Goal: Information Seeking & Learning: Find specific fact

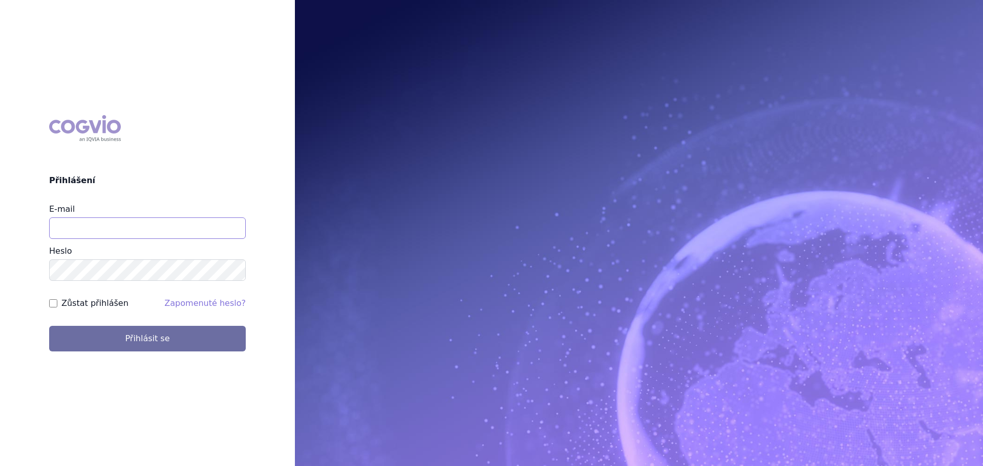
click at [96, 222] on input "E-mail" at bounding box center [147, 229] width 197 height 22
type input "veronika.damborska@vzp.cz"
click at [49, 326] on button "Přihlásit se" at bounding box center [147, 339] width 197 height 26
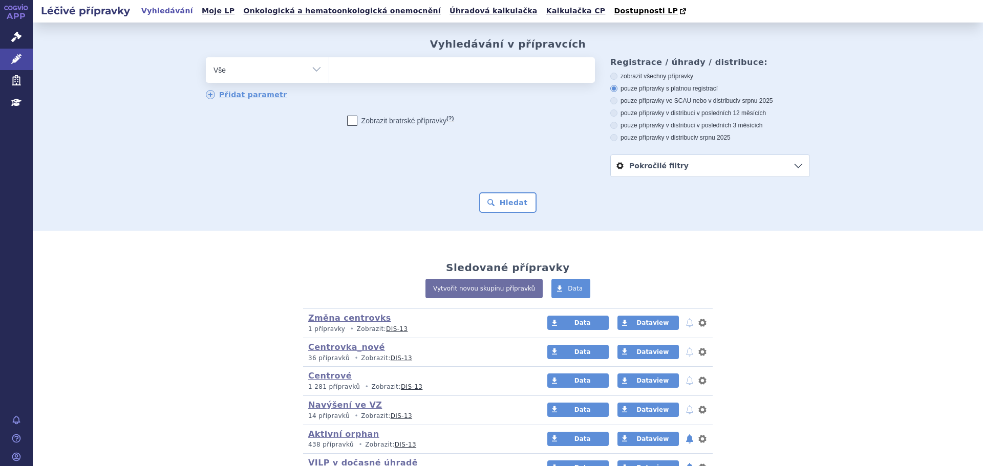
click at [300, 72] on select "Vše Přípravek/SUKL kód MAH VPOIS ATC/Aktivní látka Léková forma Síla" at bounding box center [267, 68] width 123 height 23
select select "filter-atc-group"
click at [206, 58] on select "Vše Přípravek/SUKL kód MAH VPOIS ATC/Aktivní látka Léková forma Síla" at bounding box center [267, 68] width 123 height 23
click at [339, 70] on ul at bounding box center [462, 68] width 266 height 22
click at [329, 70] on select at bounding box center [329, 70] width 1 height 26
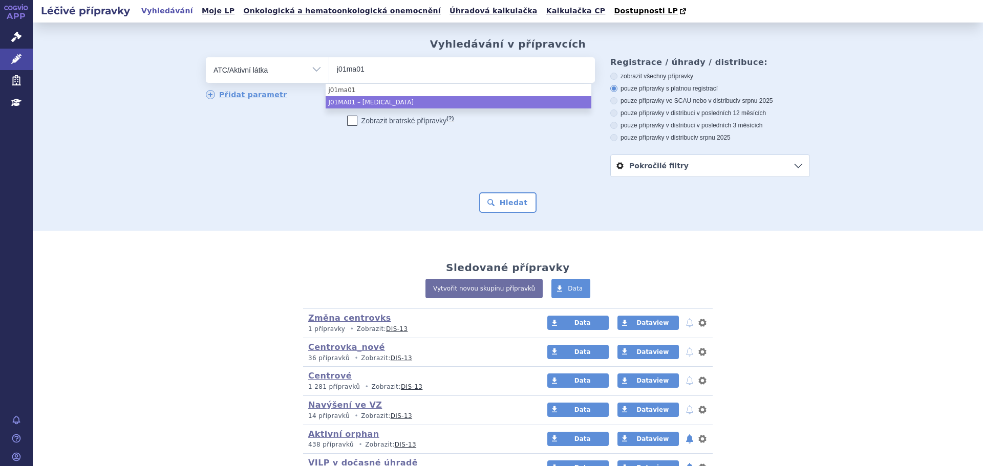
type input "j01ma01"
select select "J01MA01"
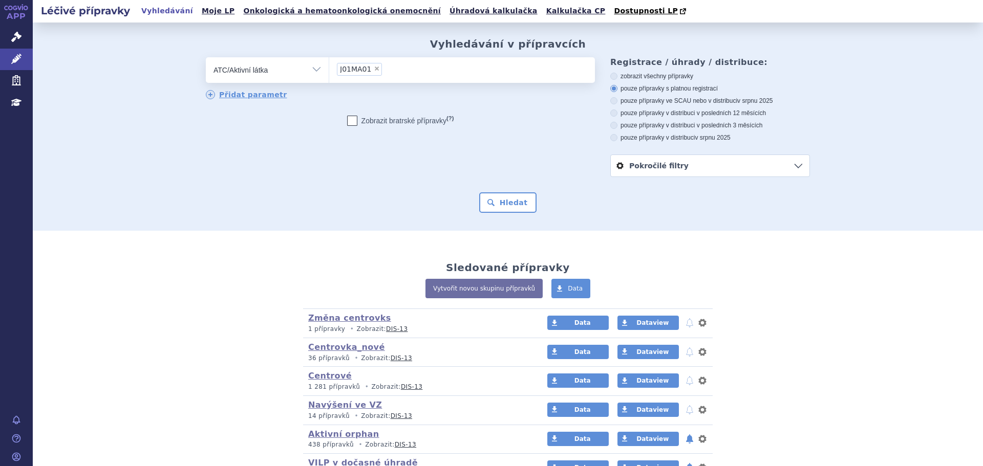
drag, startPoint x: 499, startPoint y: 216, endPoint x: 504, endPoint y: 207, distance: 9.7
click at [499, 215] on div "Vyhledávání v přípravcích odstranit Vše Přípravek/SUKL kód MAH VPOIS ×" at bounding box center [508, 127] width 950 height 208
click at [505, 206] on button "Hledat" at bounding box center [508, 202] width 58 height 20
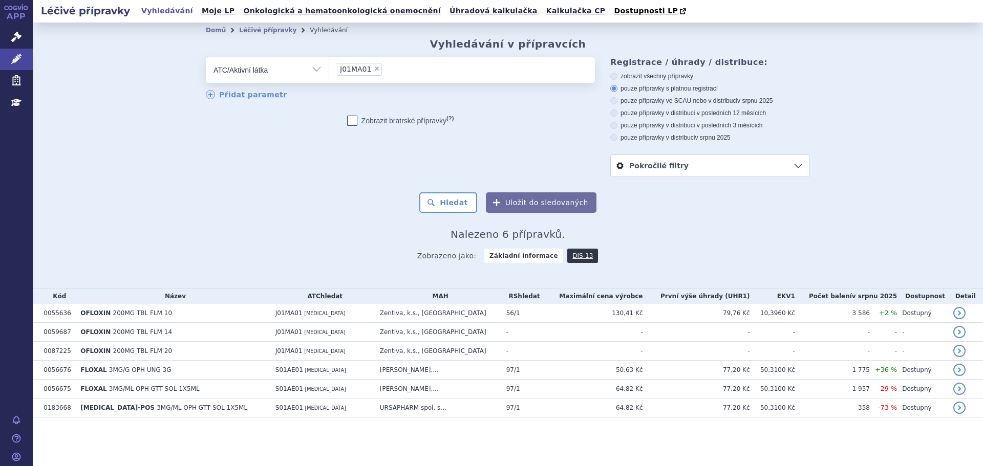
click at [374, 72] on span "×" at bounding box center [377, 69] width 6 height 6
click at [329, 72] on select "J01MA01" at bounding box center [329, 70] width 1 height 26
select select
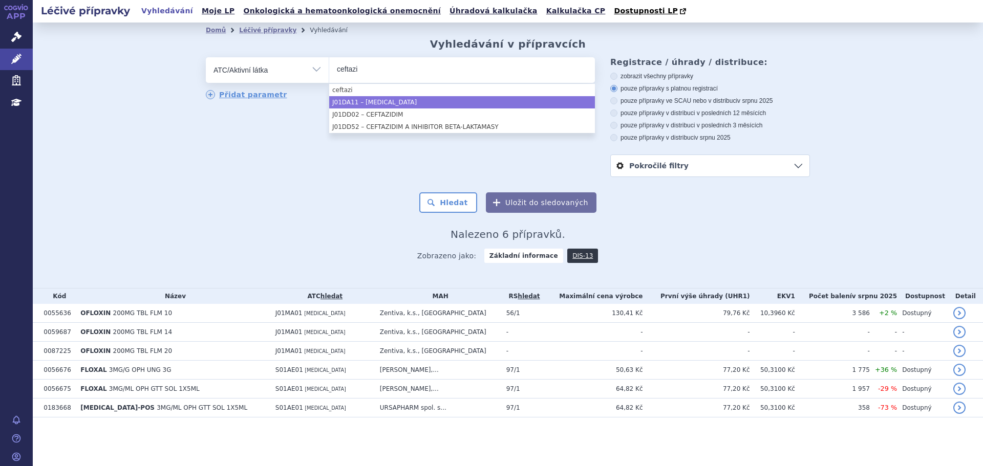
type input "ceftazi"
select select "J01DA11"
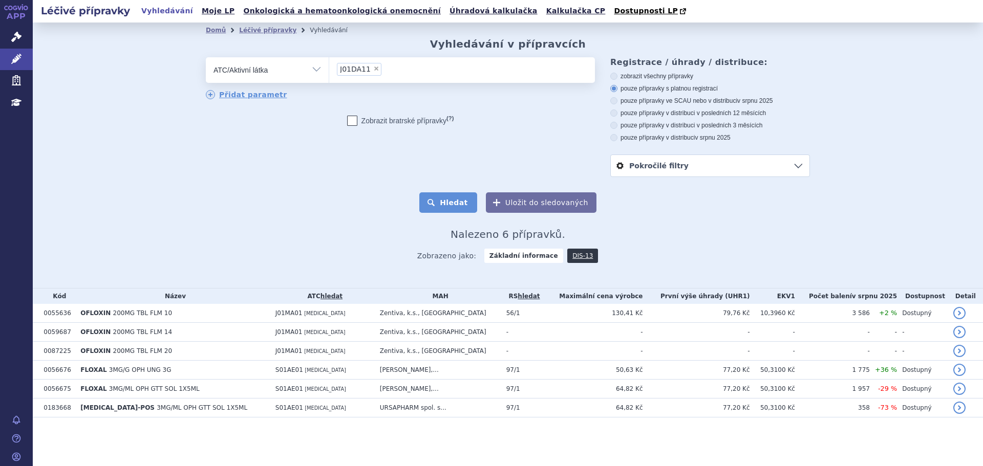
click at [450, 204] on button "Hledat" at bounding box center [448, 202] width 58 height 20
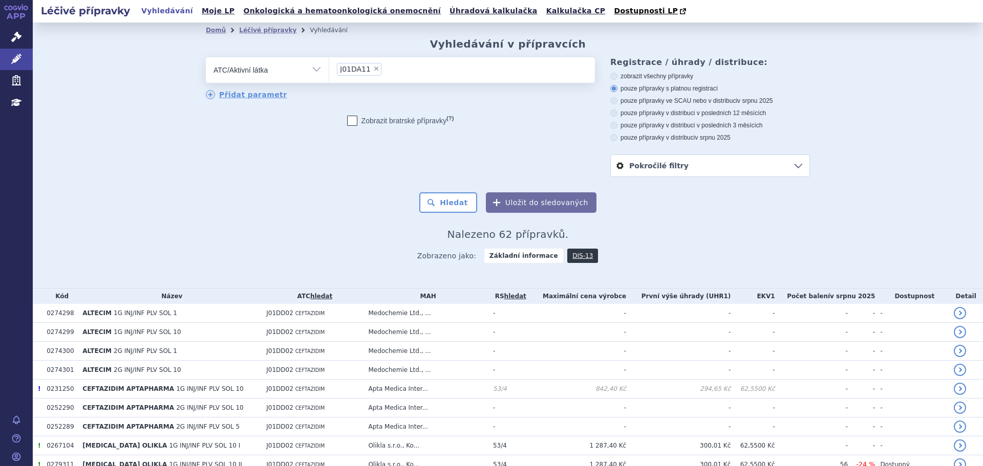
click at [677, 101] on label "pouze přípravky ve SCAU nebo v distribuci v srpnu 2025" at bounding box center [710, 101] width 200 height 8
click at [618, 101] on input "pouze přípravky ve SCAU nebo v distribuci v srpnu 2025" at bounding box center [614, 102] width 7 height 7
radio input "true"
click at [450, 200] on button "Hledat" at bounding box center [448, 202] width 58 height 20
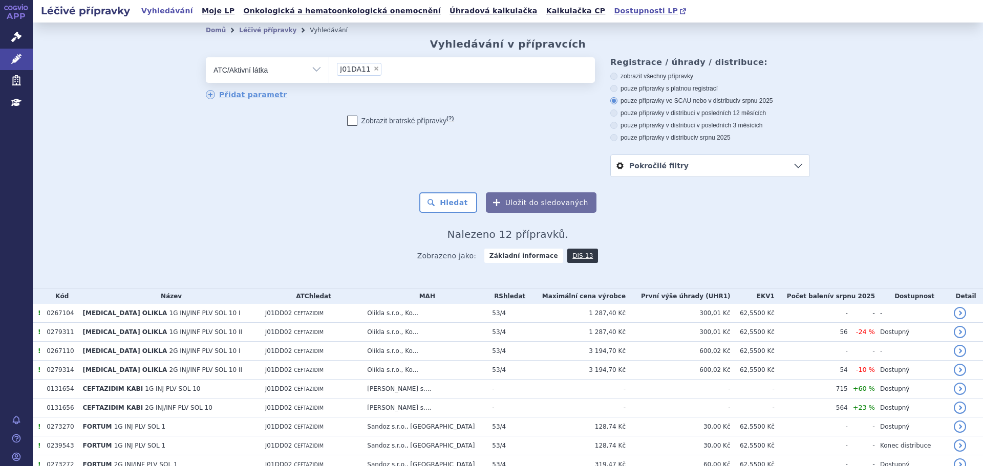
click at [614, 12] on span "Dostupnosti LP" at bounding box center [646, 11] width 64 height 8
click at [577, 254] on link "DIS-13" at bounding box center [582, 256] width 31 height 14
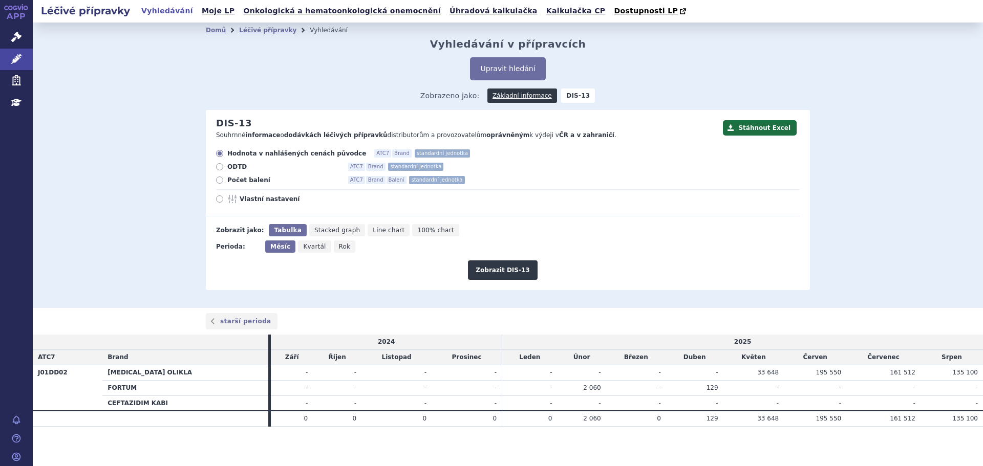
click at [230, 170] on span "ODTD" at bounding box center [283, 167] width 113 height 8
click at [224, 170] on input "ODTD ATC7 Brand standardní jednotka" at bounding box center [220, 168] width 7 height 7
radio input "true"
click at [339, 249] on span "Rok" at bounding box center [345, 246] width 12 height 7
click at [334, 247] on input "Rok" at bounding box center [337, 244] width 7 height 7
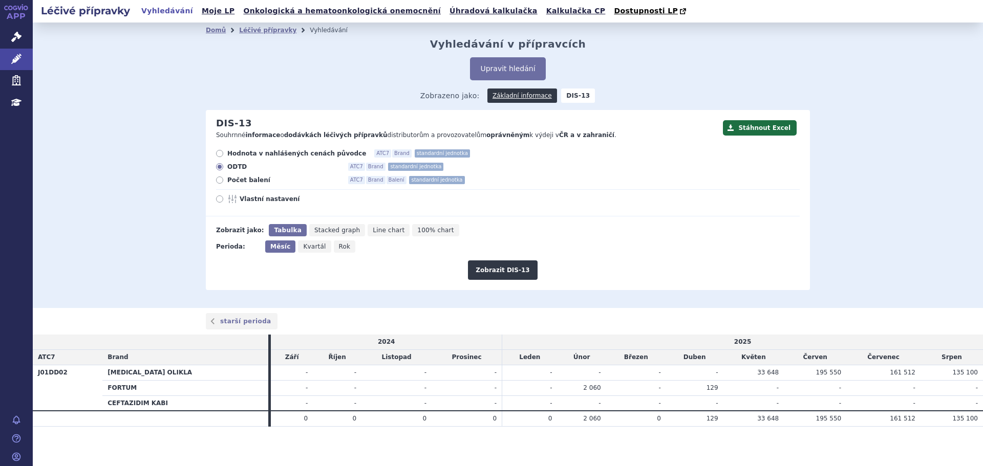
radio input "true"
click at [515, 268] on button "Zobrazit DIS-13" at bounding box center [502, 270] width 69 height 19
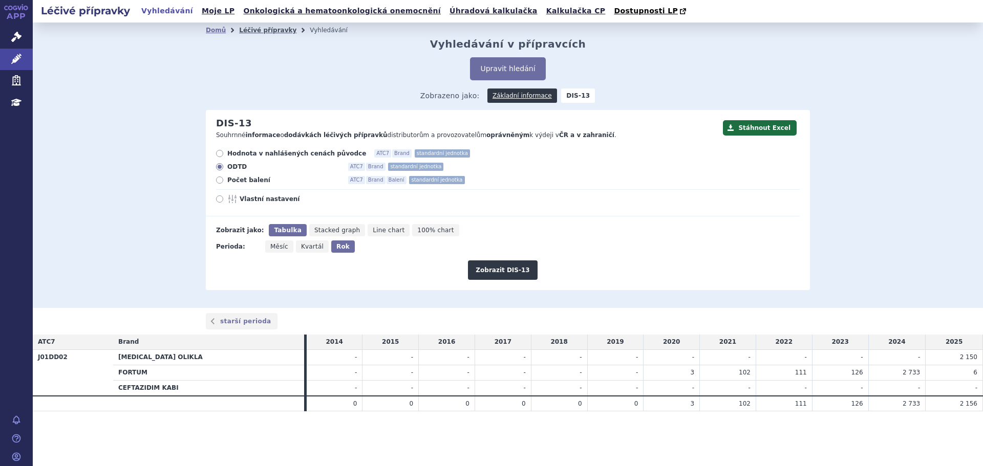
click at [249, 32] on link "Léčivé přípravky" at bounding box center [267, 30] width 57 height 7
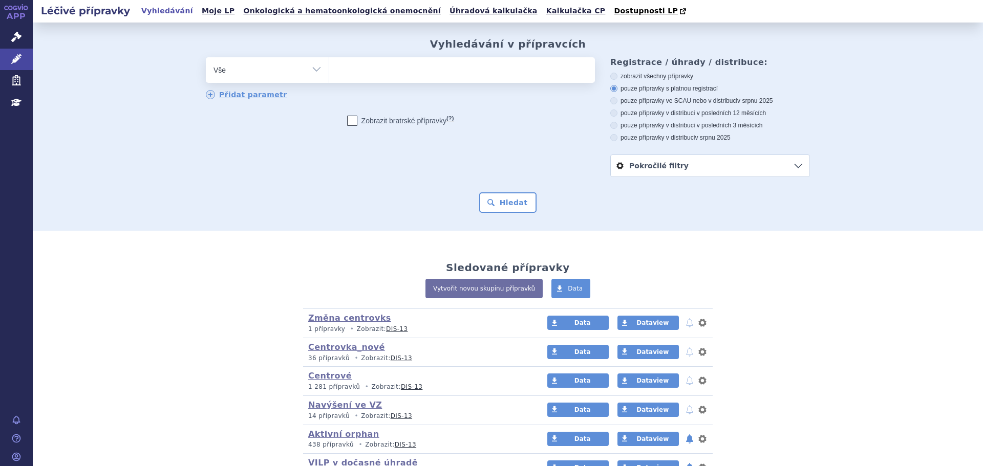
click at [246, 65] on select "Vše Přípravek/SUKL kód MAH VPOIS ATC/Aktivní látka Léková forma Síla" at bounding box center [267, 68] width 123 height 23
select select "filter-atc-group"
click at [206, 58] on select "Vše Přípravek/SUKL kód MAH VPOIS ATC/Aktivní látka Léková forma Síla" at bounding box center [267, 68] width 123 height 23
click at [353, 77] on ul at bounding box center [462, 68] width 266 height 22
click at [329, 77] on select at bounding box center [329, 70] width 1 height 26
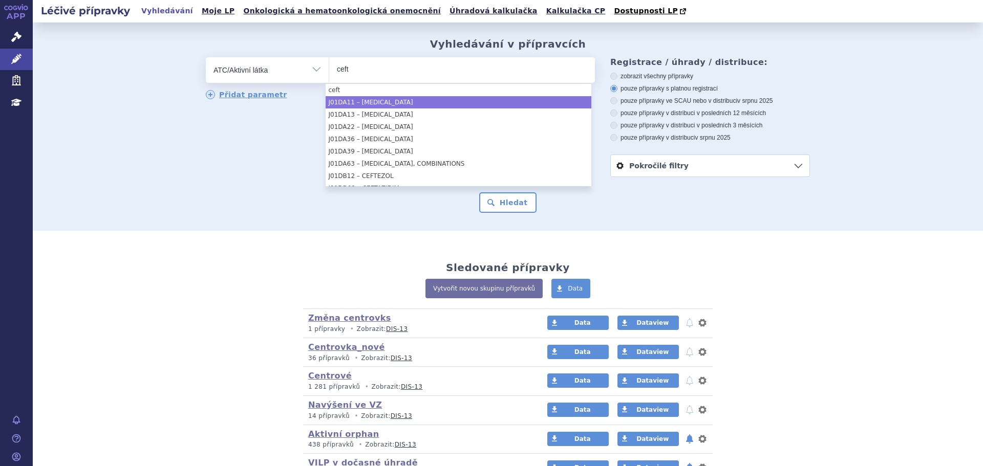
type input "ceft"
select select "J01DA11"
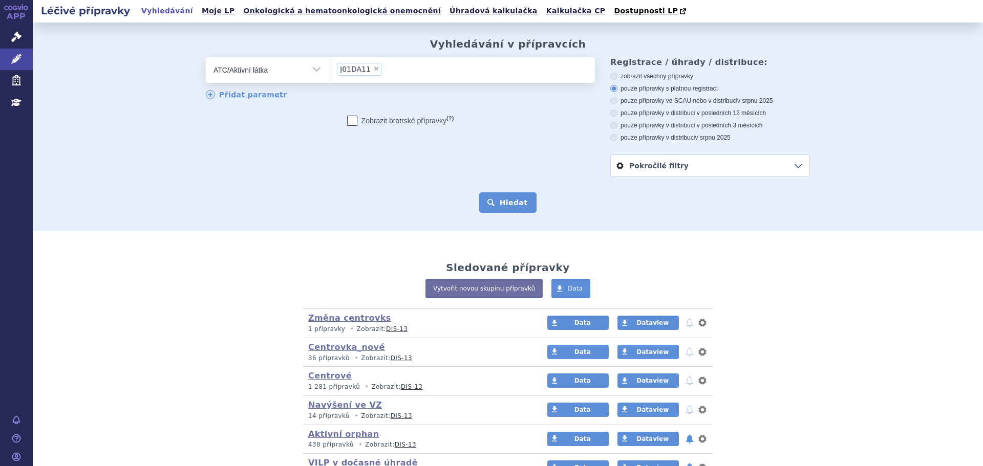
click at [504, 201] on button "Hledat" at bounding box center [508, 202] width 58 height 20
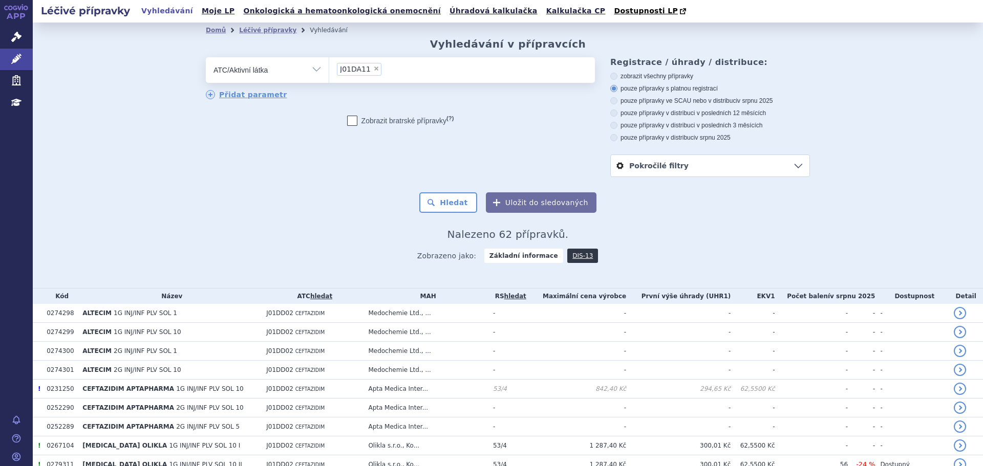
click at [667, 100] on label "pouze přípravky ve SCAU nebo v distribuci v srpnu 2025" at bounding box center [710, 101] width 200 height 8
click at [618, 100] on input "pouze přípravky ve SCAU nebo v distribuci v srpnu 2025" at bounding box center [614, 102] width 7 height 7
radio input "true"
click at [455, 205] on button "Hledat" at bounding box center [448, 202] width 58 height 20
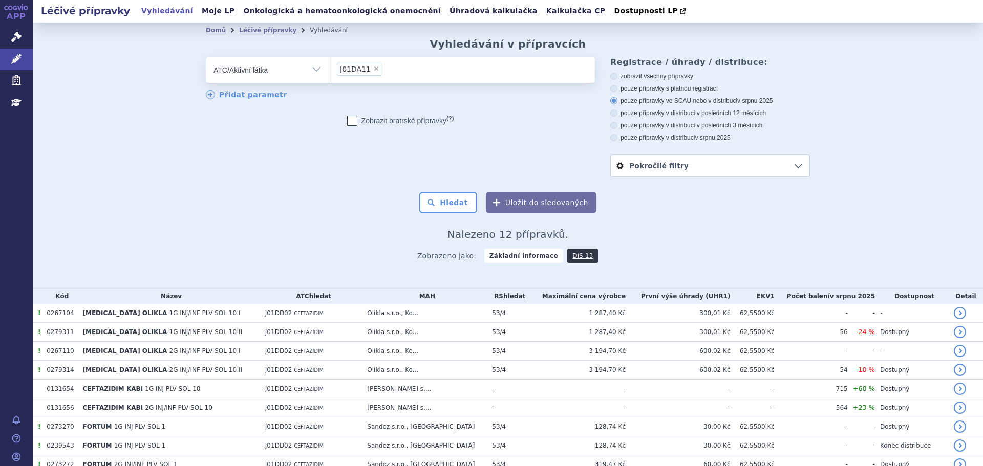
scroll to position [107, 0]
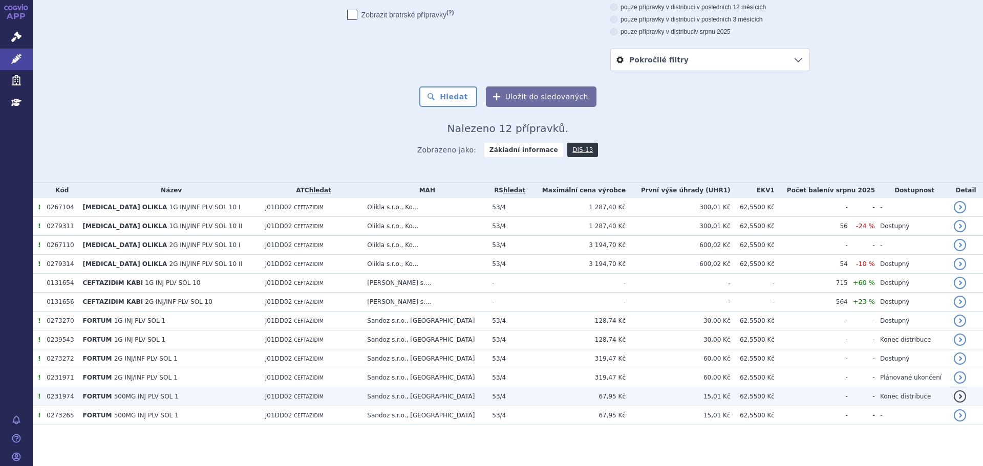
click at [815, 391] on td "-" at bounding box center [811, 397] width 73 height 19
click at [475, 395] on td "Sandoz s.r.o., [GEOGRAPHIC_DATA]" at bounding box center [424, 397] width 125 height 19
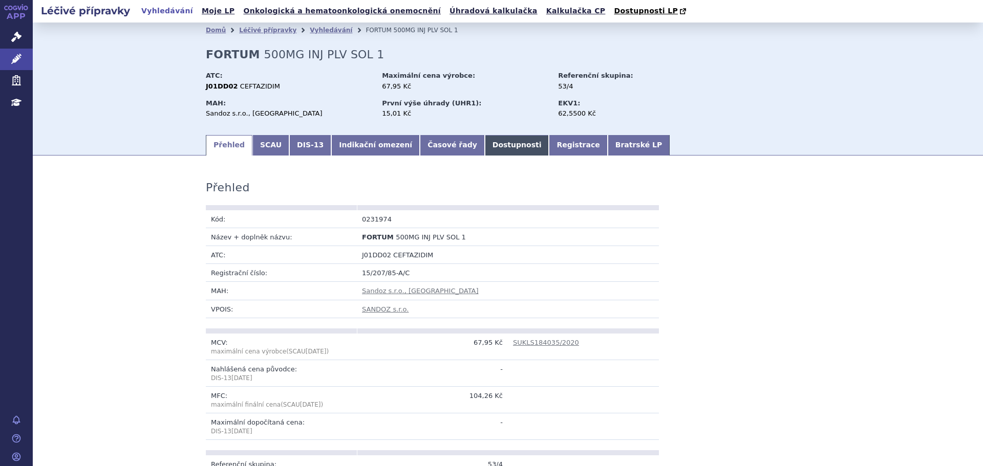
click at [490, 146] on link "Dostupnosti" at bounding box center [517, 145] width 65 height 20
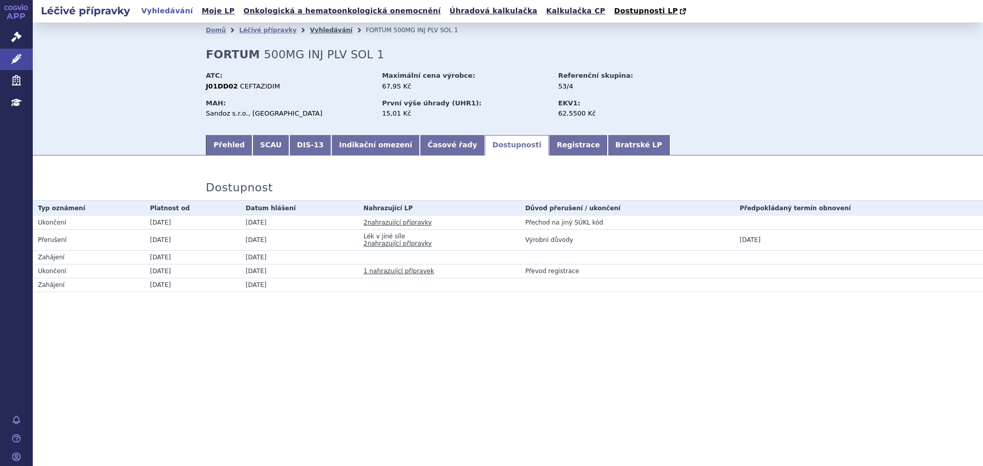
click at [310, 29] on link "Vyhledávání" at bounding box center [331, 30] width 42 height 7
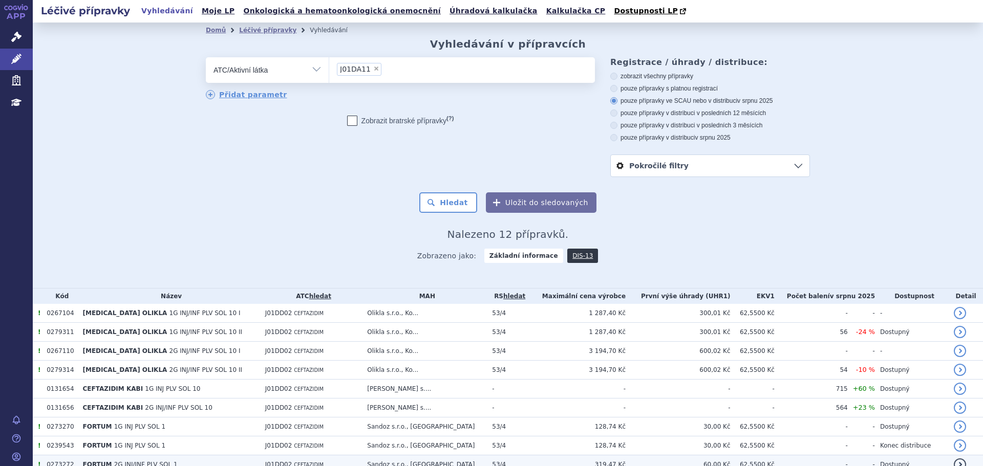
scroll to position [107, 0]
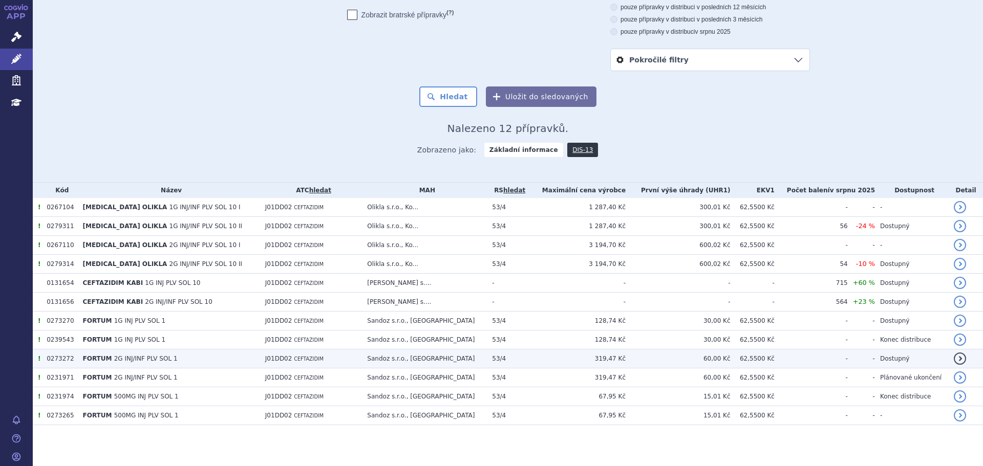
click at [817, 356] on td "-" at bounding box center [811, 359] width 73 height 19
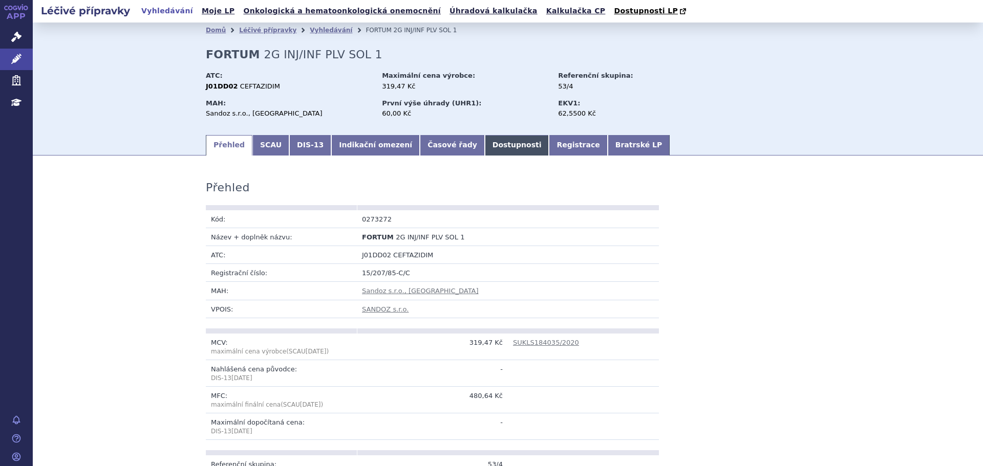
click at [488, 144] on link "Dostupnosti" at bounding box center [517, 145] width 65 height 20
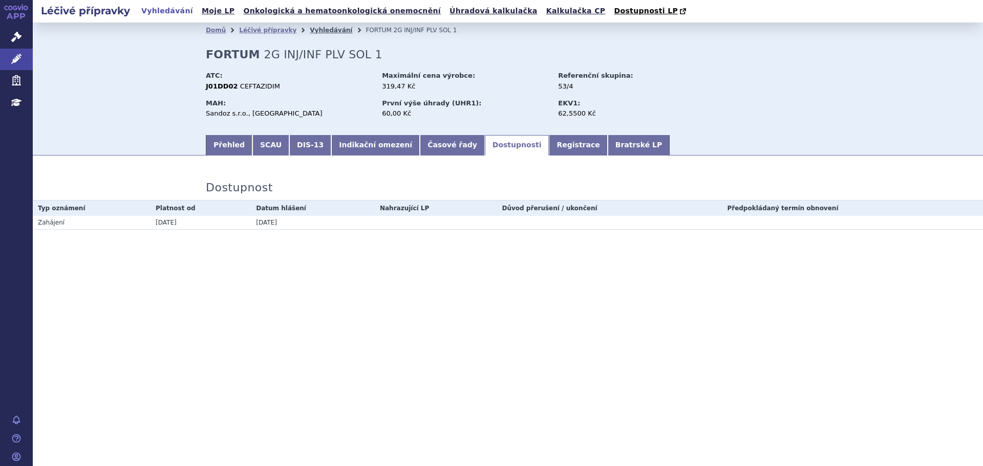
click at [320, 30] on link "Vyhledávání" at bounding box center [331, 30] width 42 height 7
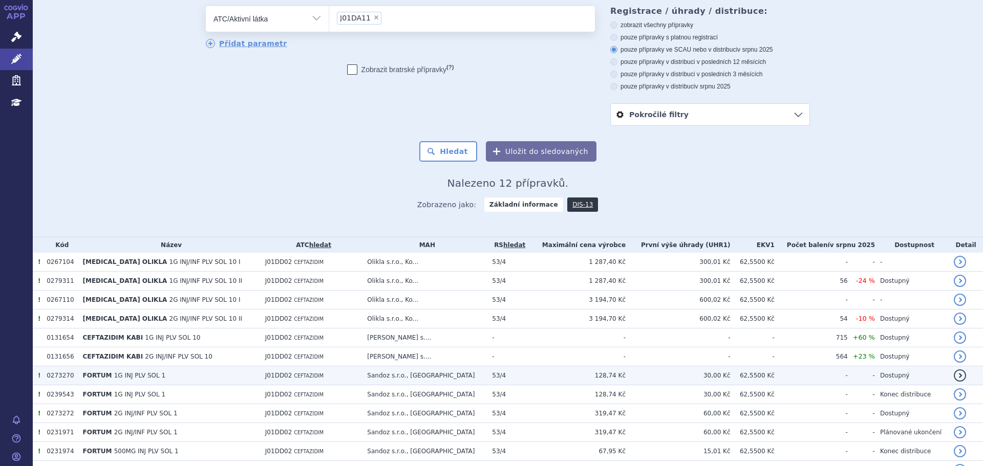
scroll to position [102, 0]
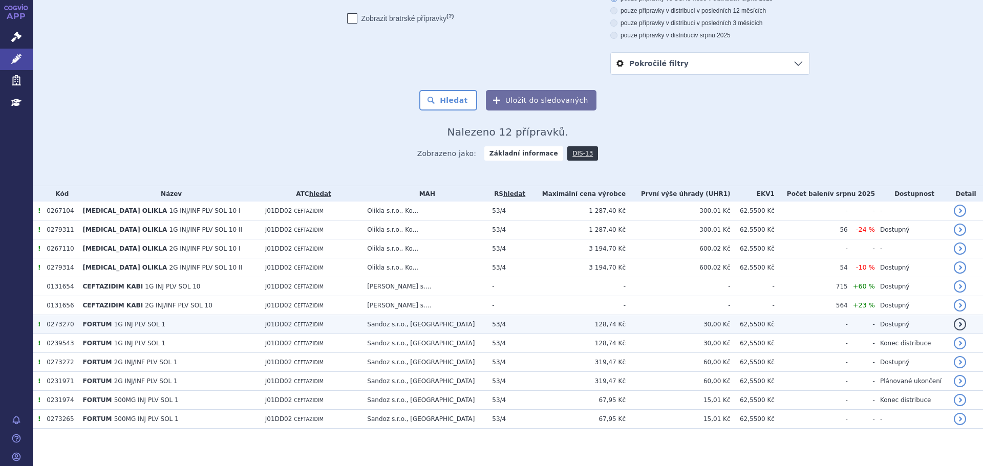
click at [536, 323] on td "128,74 Kč" at bounding box center [576, 324] width 98 height 19
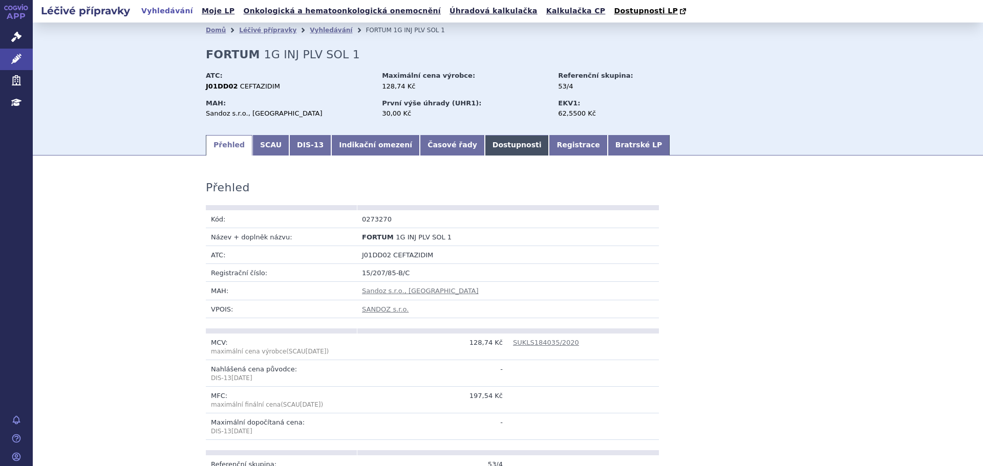
click at [488, 148] on link "Dostupnosti" at bounding box center [517, 145] width 65 height 20
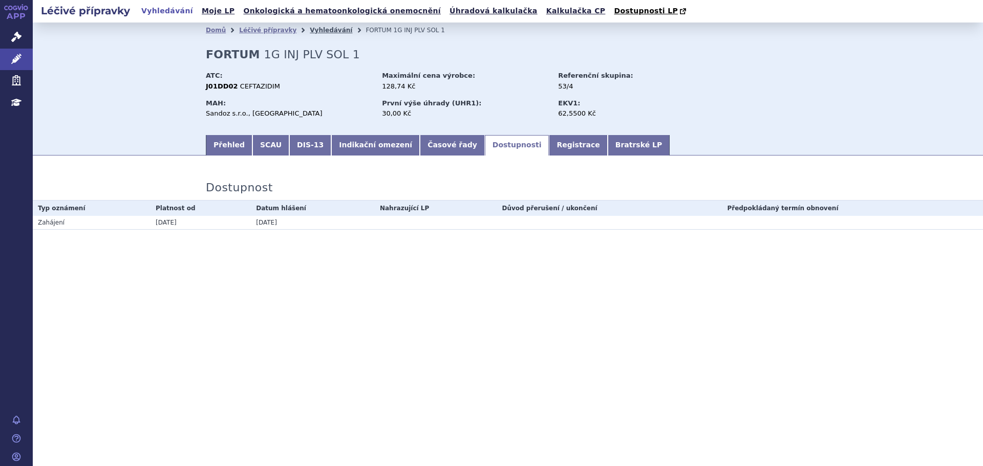
click at [310, 30] on link "Vyhledávání" at bounding box center [331, 30] width 42 height 7
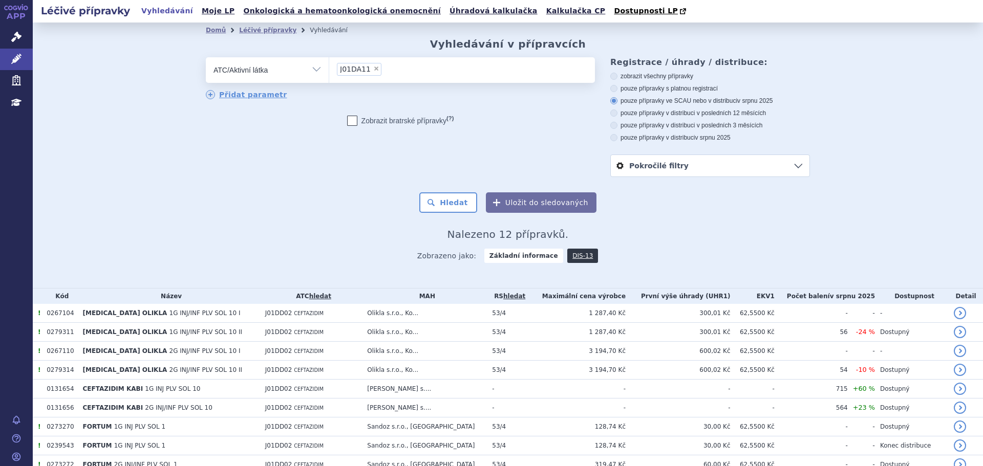
click at [560, 249] on span "Zobrazeno jako: Základní informace DIS-13" at bounding box center [508, 254] width 182 height 18
click at [567, 258] on link "DIS-13" at bounding box center [582, 256] width 31 height 14
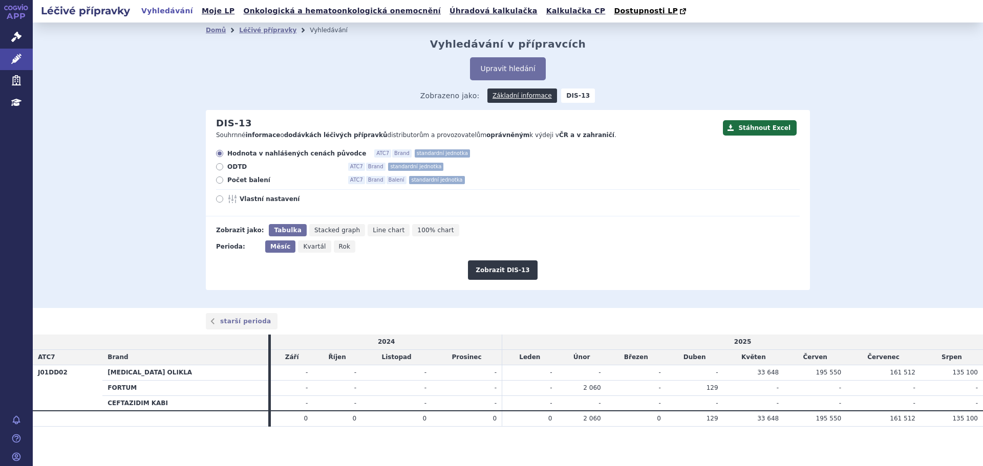
click at [242, 171] on span "ODTD" at bounding box center [283, 167] width 113 height 8
click at [224, 171] on input "ODTD ATC7 Brand standardní jednotka" at bounding box center [220, 168] width 7 height 7
radio input "true"
drag, startPoint x: 334, startPoint y: 245, endPoint x: 341, endPoint y: 245, distance: 7.2
click at [339, 245] on span "Rok" at bounding box center [345, 246] width 12 height 7
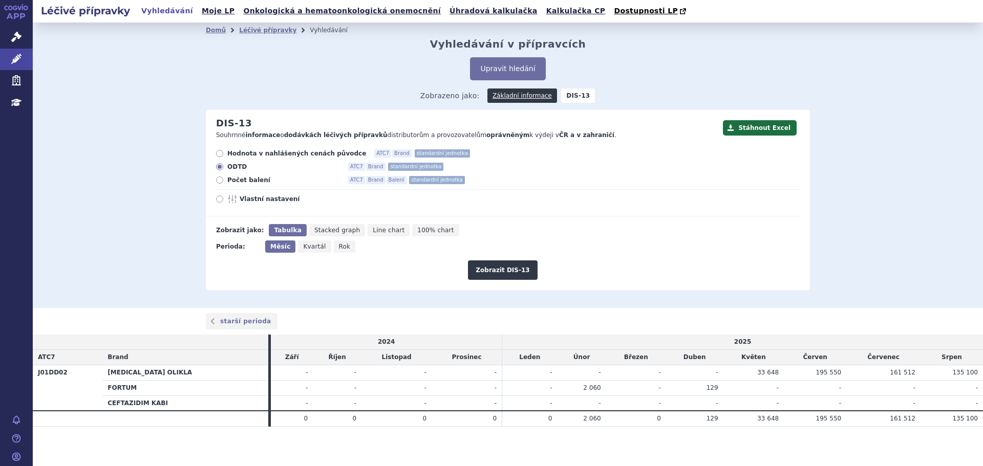
click at [336, 245] on input "Rok" at bounding box center [337, 244] width 7 height 7
radio input "true"
click at [520, 269] on button "Zobrazit DIS-13" at bounding box center [502, 270] width 69 height 19
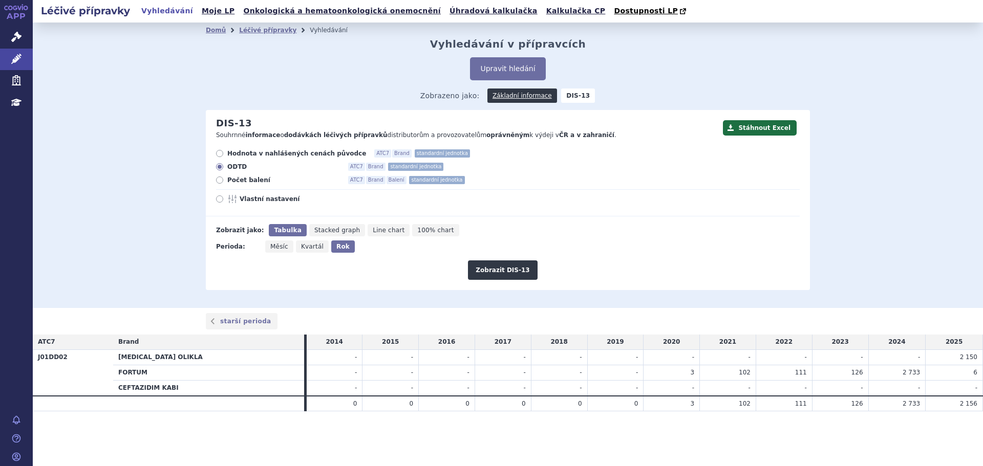
drag, startPoint x: 242, startPoint y: 182, endPoint x: 299, endPoint y: 202, distance: 61.2
click at [242, 182] on span "Počet balení" at bounding box center [283, 180] width 113 height 8
click at [223, 183] on icon at bounding box center [219, 180] width 7 height 7
click at [223, 183] on input "Počet balení ATC7 Brand Balení standardní jednotka" at bounding box center [220, 181] width 7 height 7
radio input "true"
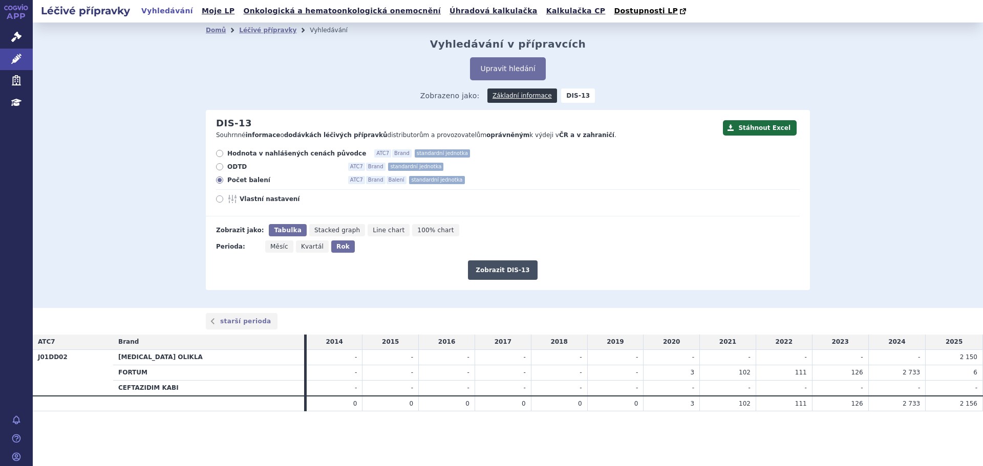
click at [495, 266] on button "Zobrazit DIS-13" at bounding box center [502, 270] width 69 height 19
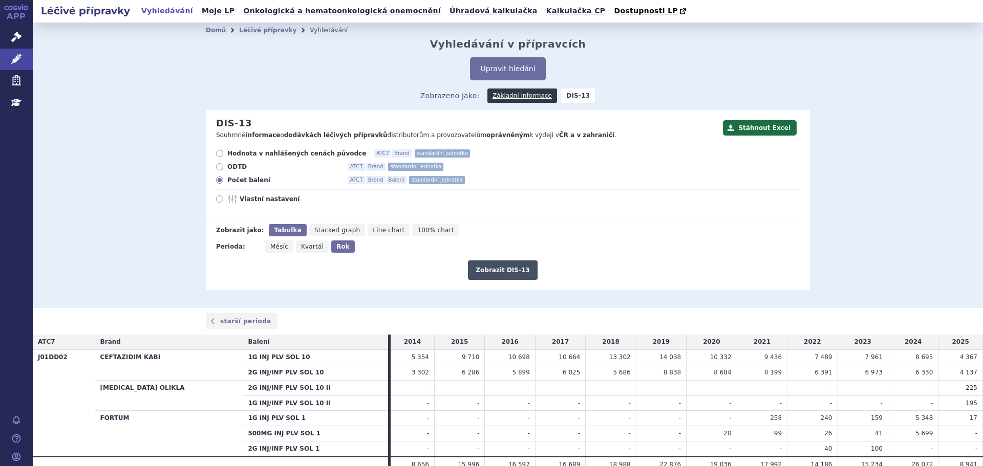
scroll to position [48, 0]
